Goal: Task Accomplishment & Management: Manage account settings

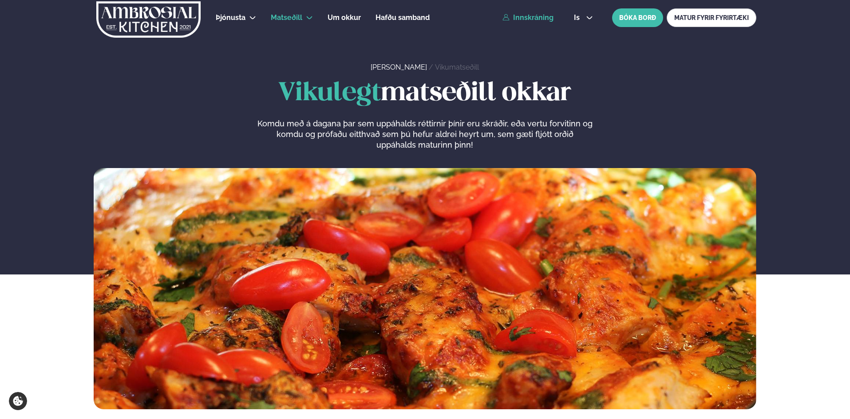
click at [533, 19] on link "Innskráning" at bounding box center [527, 18] width 51 height 8
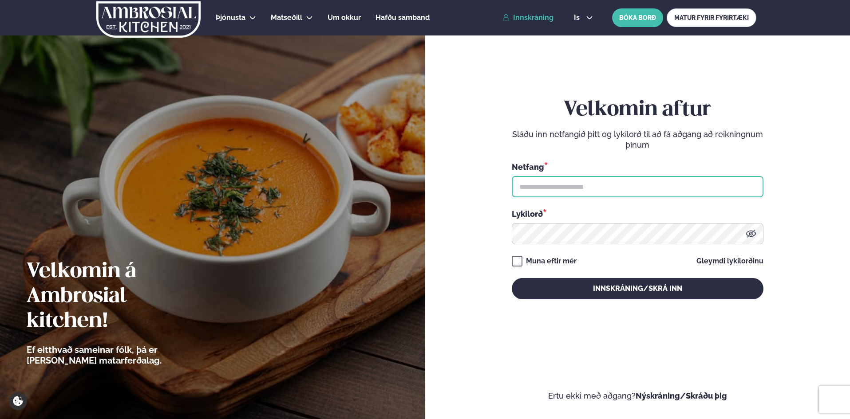
click at [611, 190] on input "text" at bounding box center [638, 186] width 252 height 21
type input "**********"
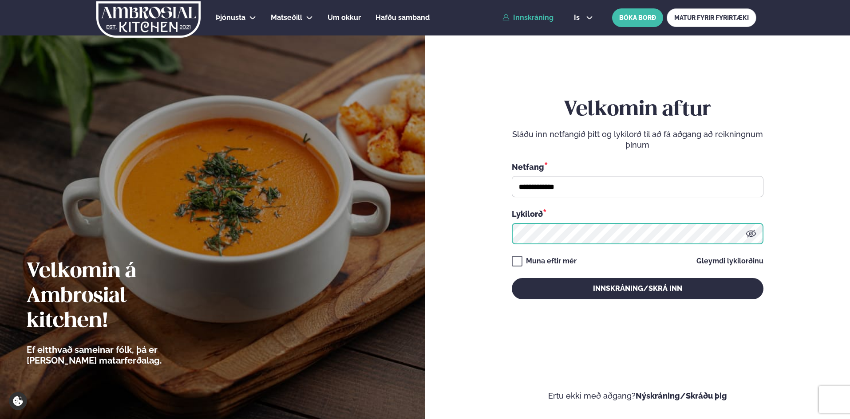
click at [512, 278] on button "Innskráning/Skrá inn" at bounding box center [638, 288] width 252 height 21
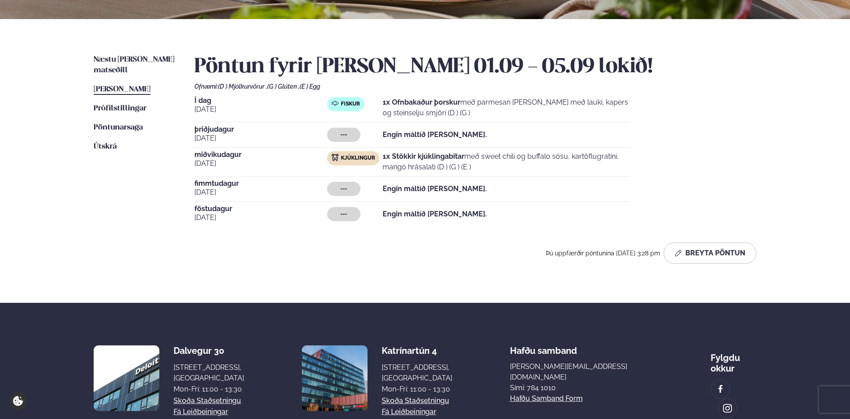
scroll to position [178, 0]
drag, startPoint x: 479, startPoint y: 167, endPoint x: 391, endPoint y: 162, distance: 88.4
click at [391, 162] on p "1x Stökkir kjúklingabitar með sweet chili og buffalo sósu, kartöflugratíni, man…" at bounding box center [506, 161] width 247 height 21
